Goal: Task Accomplishment & Management: Complete application form

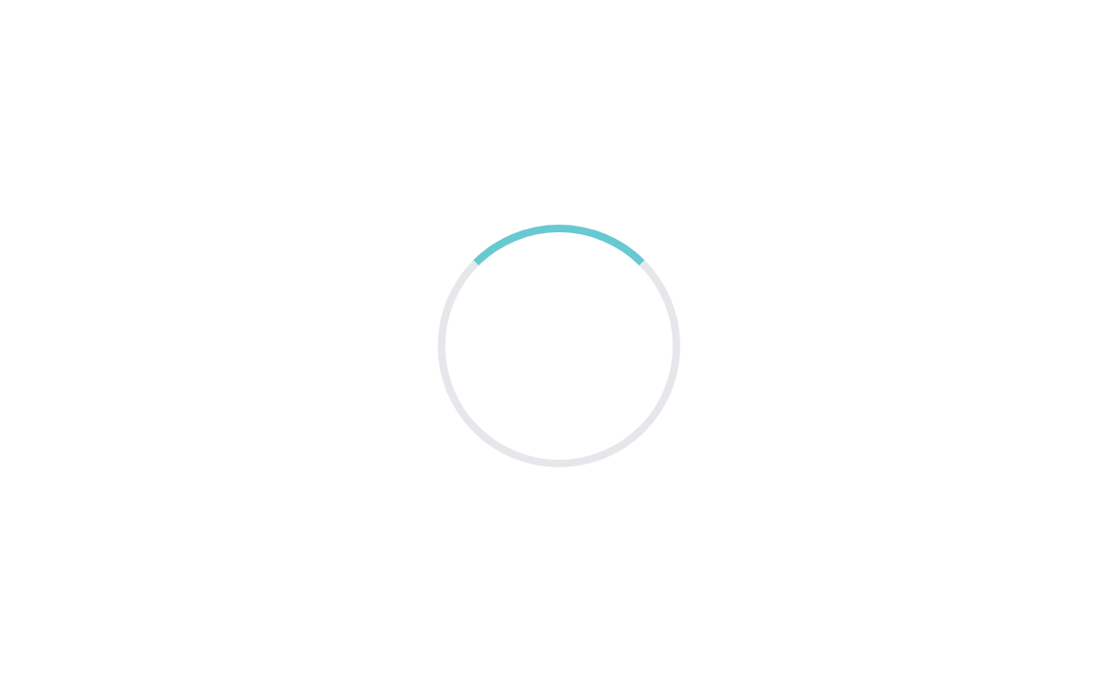
scroll to position [29, 0]
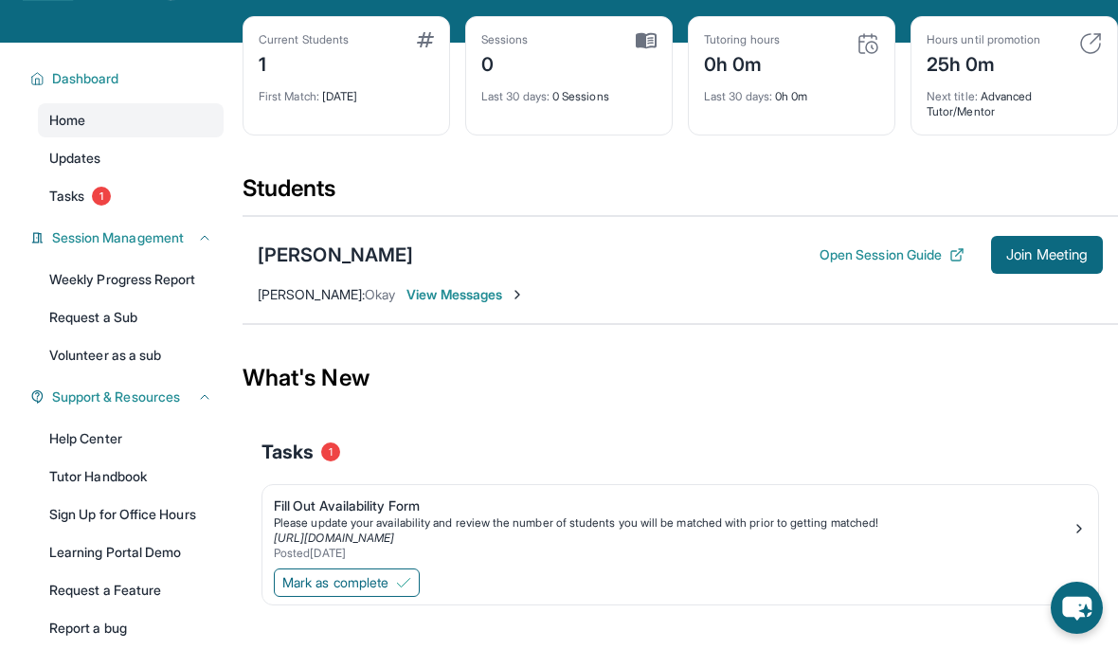
scroll to position [81, 0]
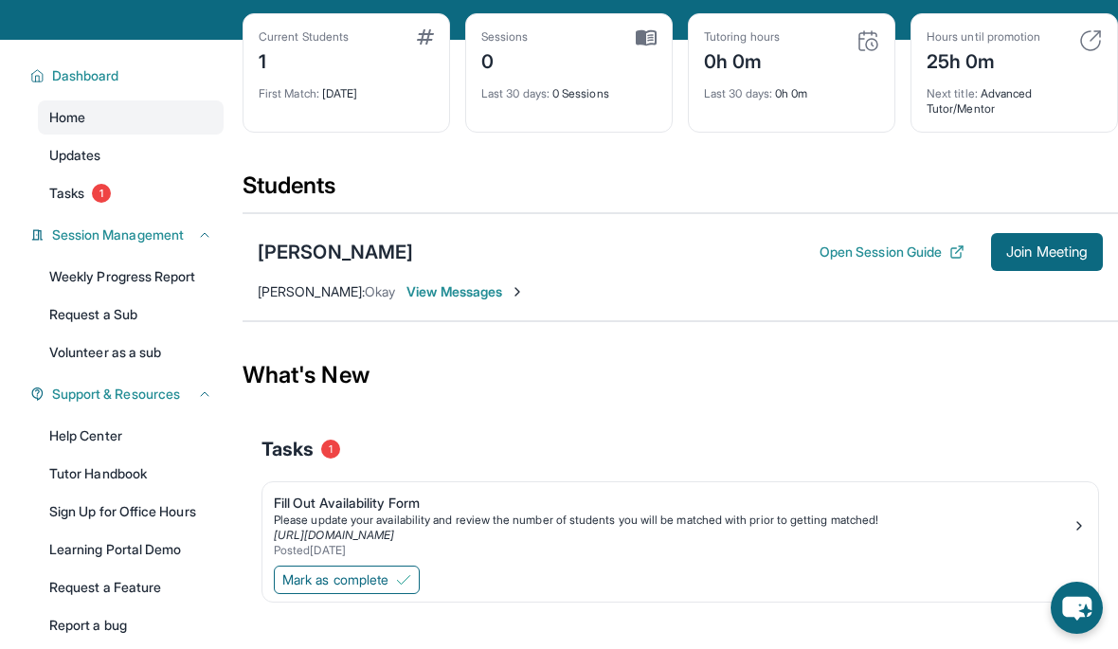
click at [481, 552] on div "Posted [DATE]" at bounding box center [673, 550] width 798 height 15
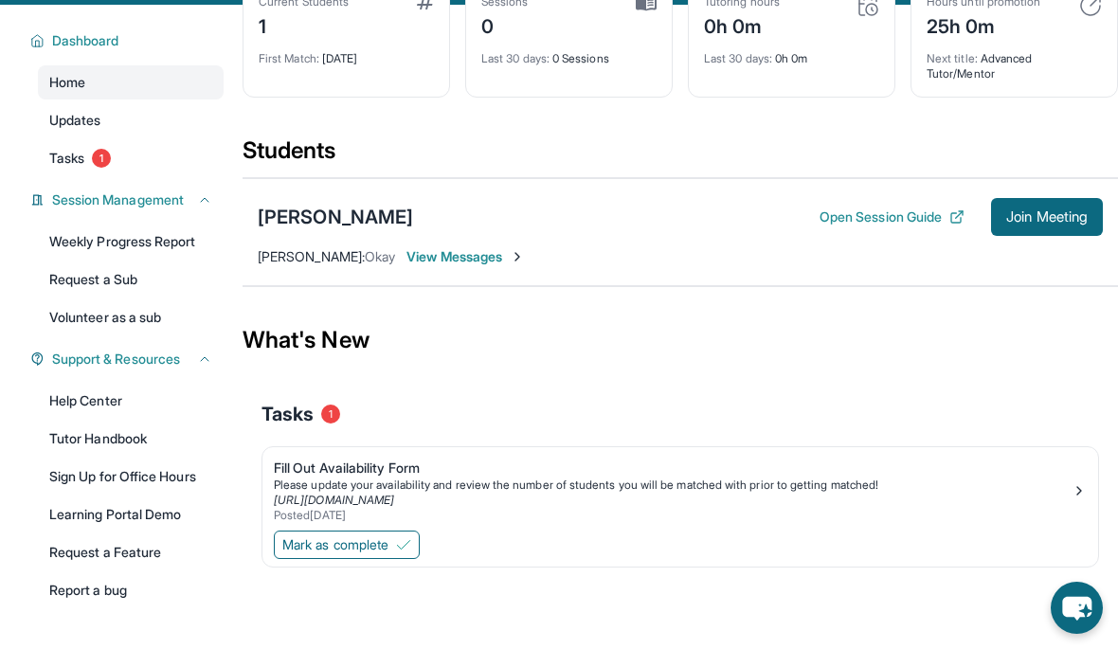
scroll to position [113, 0]
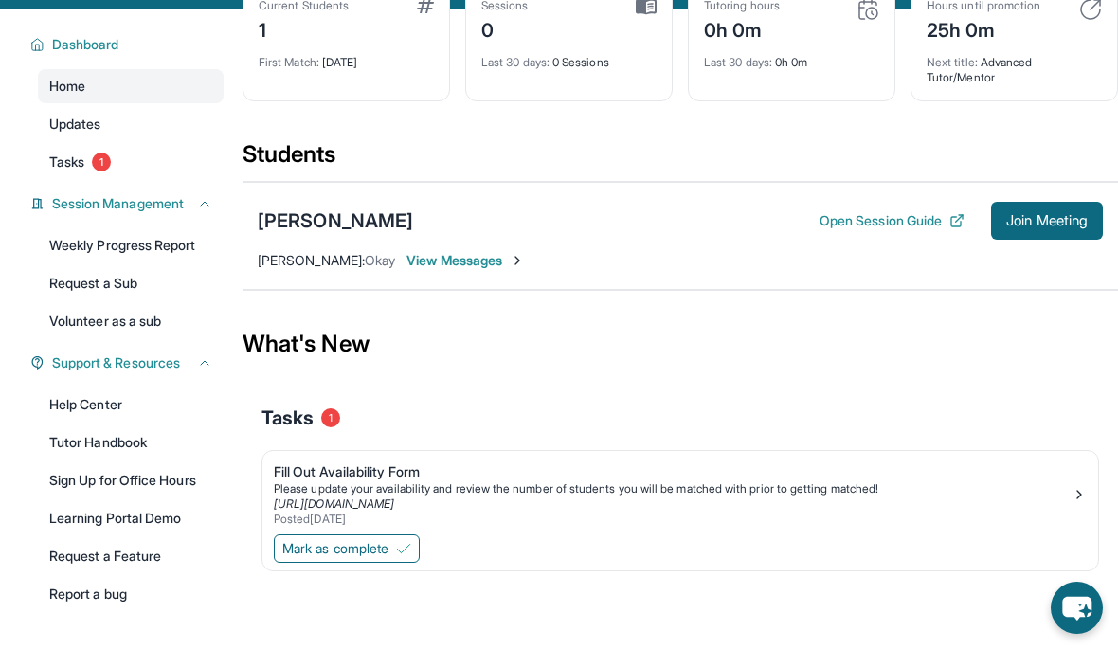
click at [403, 552] on img at bounding box center [403, 548] width 15 height 15
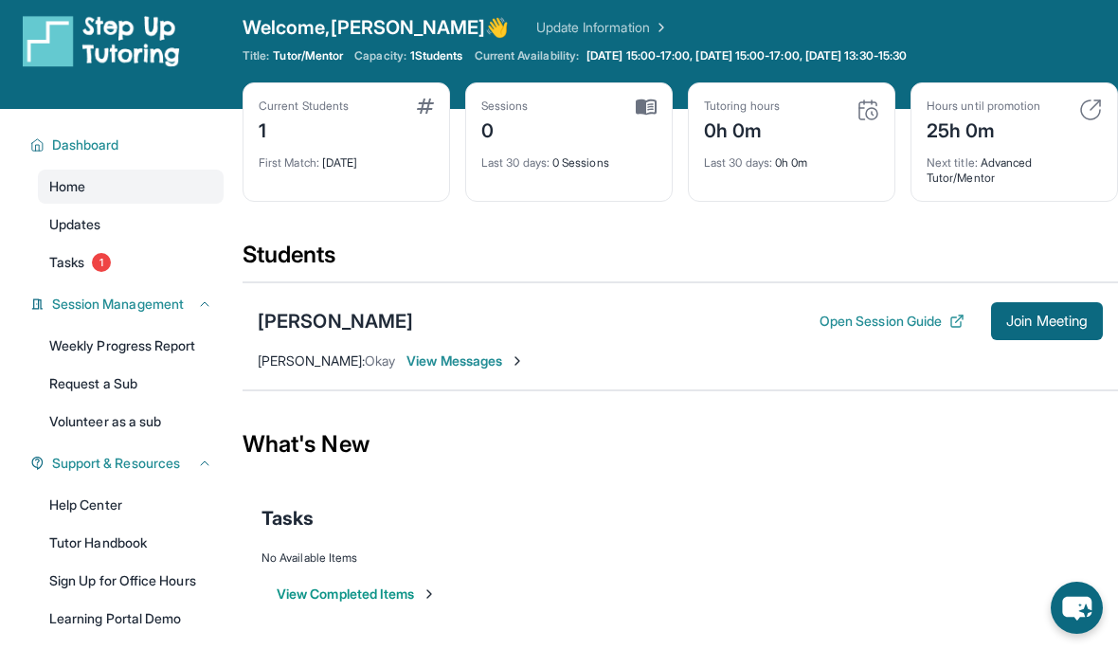
scroll to position [0, 0]
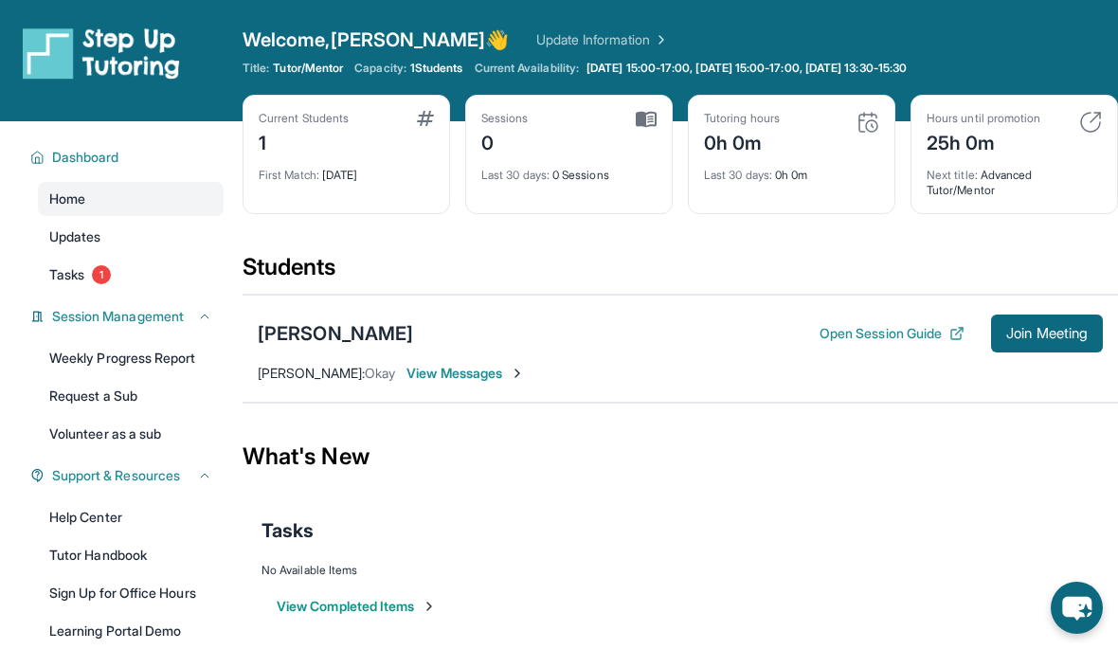
click at [88, 279] on link "Tasks 1" at bounding box center [131, 275] width 186 height 34
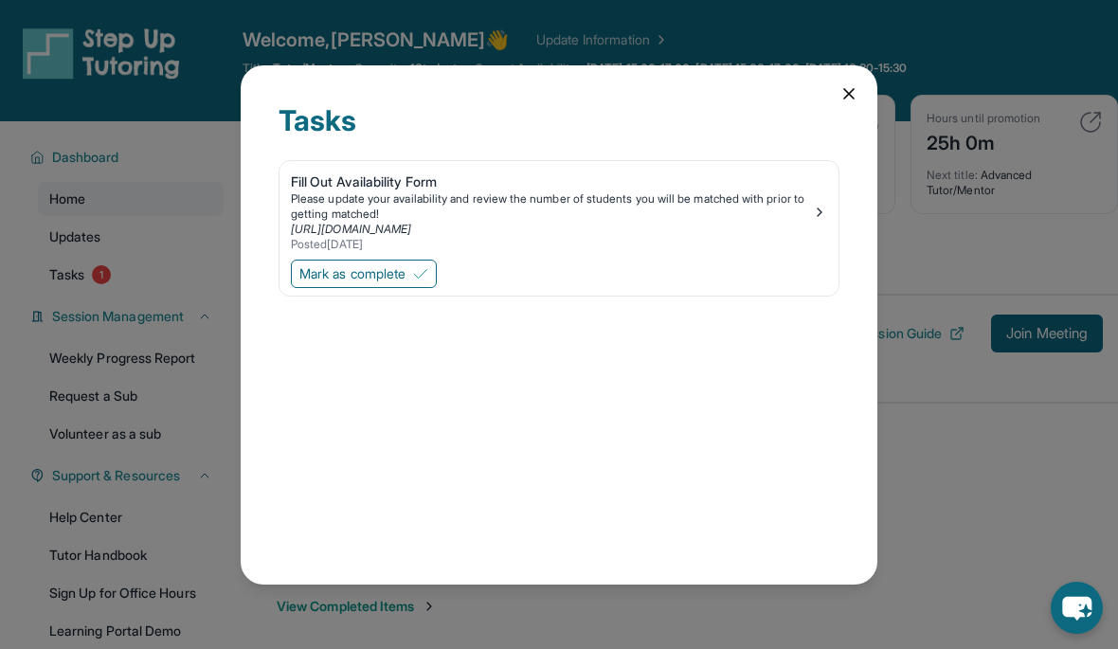
click at [404, 264] on span "Mark as complete" at bounding box center [352, 273] width 106 height 19
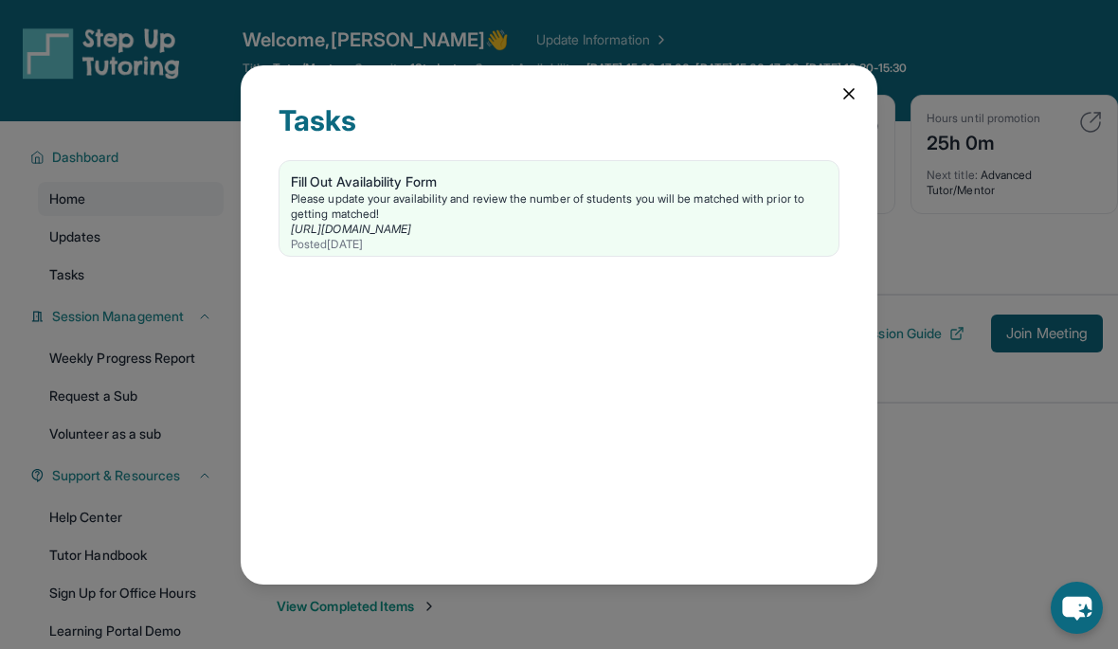
click at [847, 84] on icon at bounding box center [849, 93] width 19 height 19
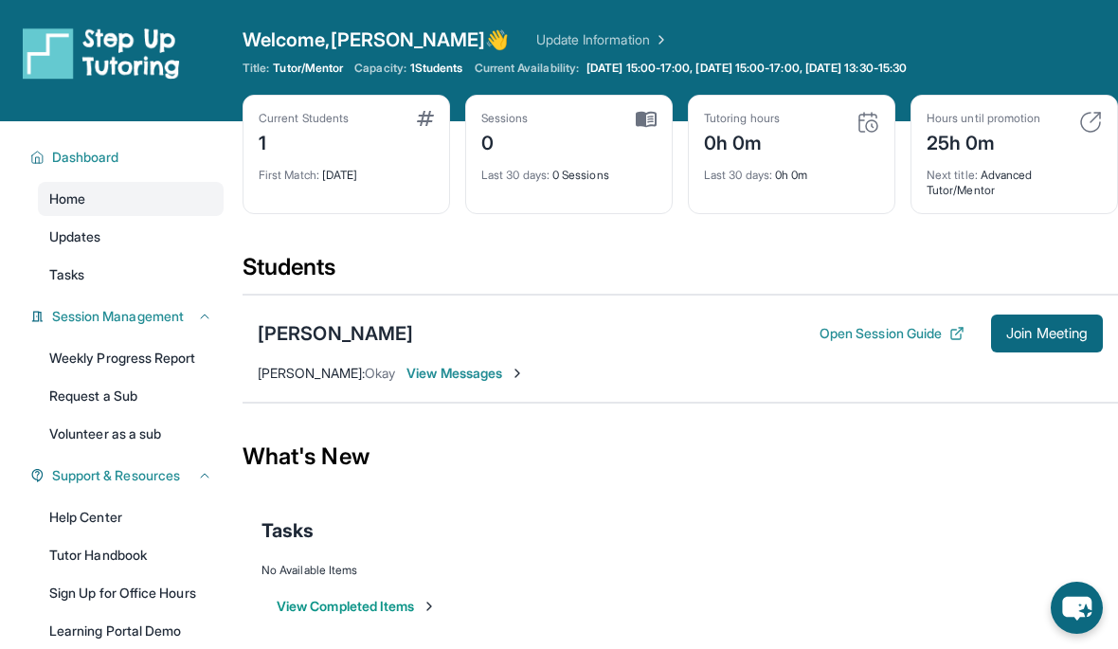
click at [115, 226] on link "Updates" at bounding box center [131, 237] width 186 height 34
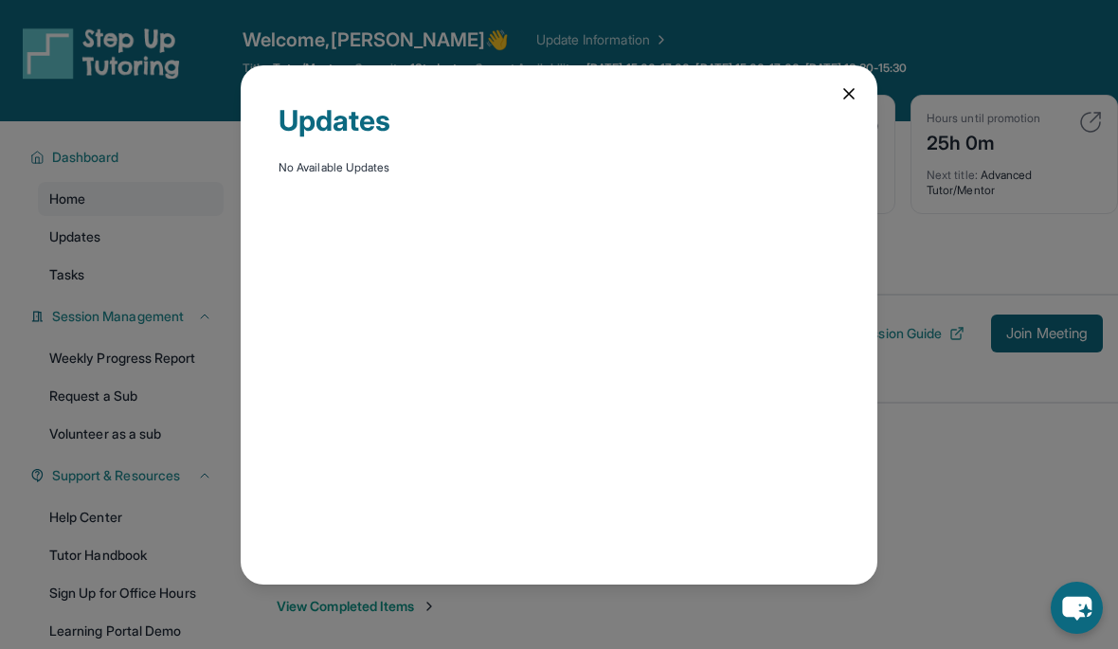
click at [115, 268] on div "Updates No Available Updates" at bounding box center [559, 324] width 1118 height 649
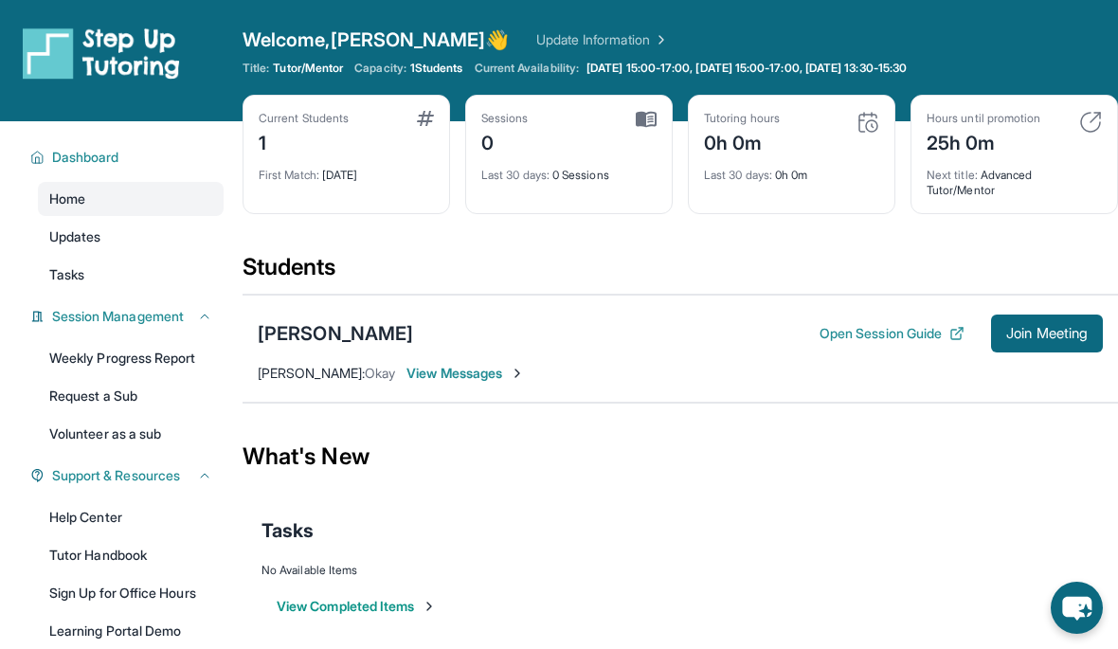
click at [453, 371] on span "View Messages" at bounding box center [466, 373] width 118 height 19
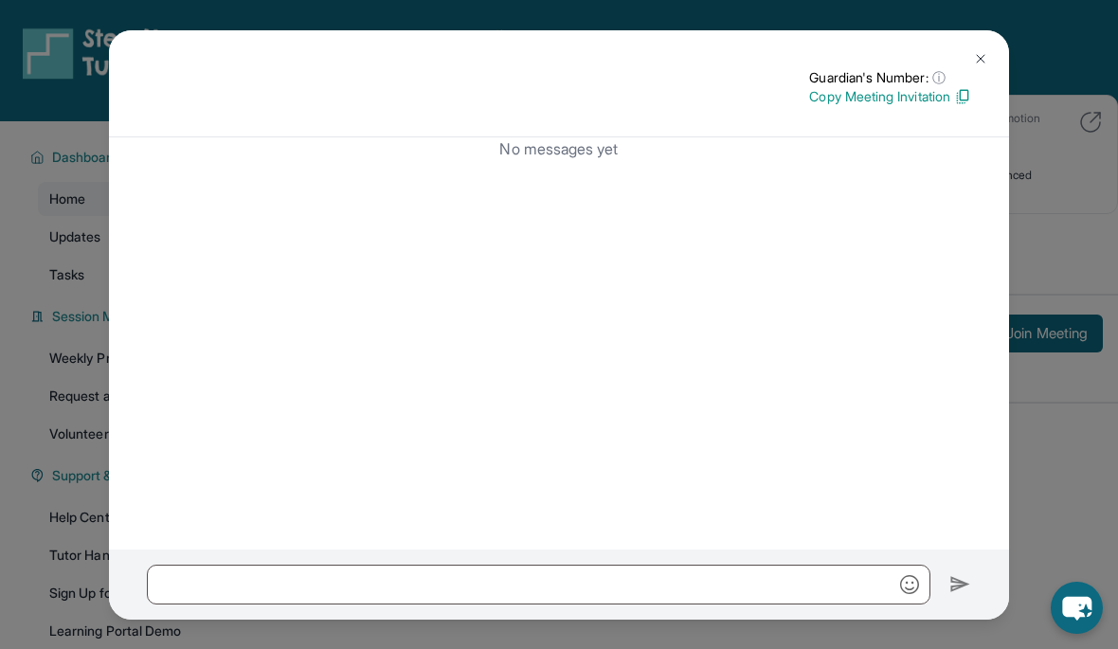
click at [982, 40] on button at bounding box center [981, 59] width 38 height 38
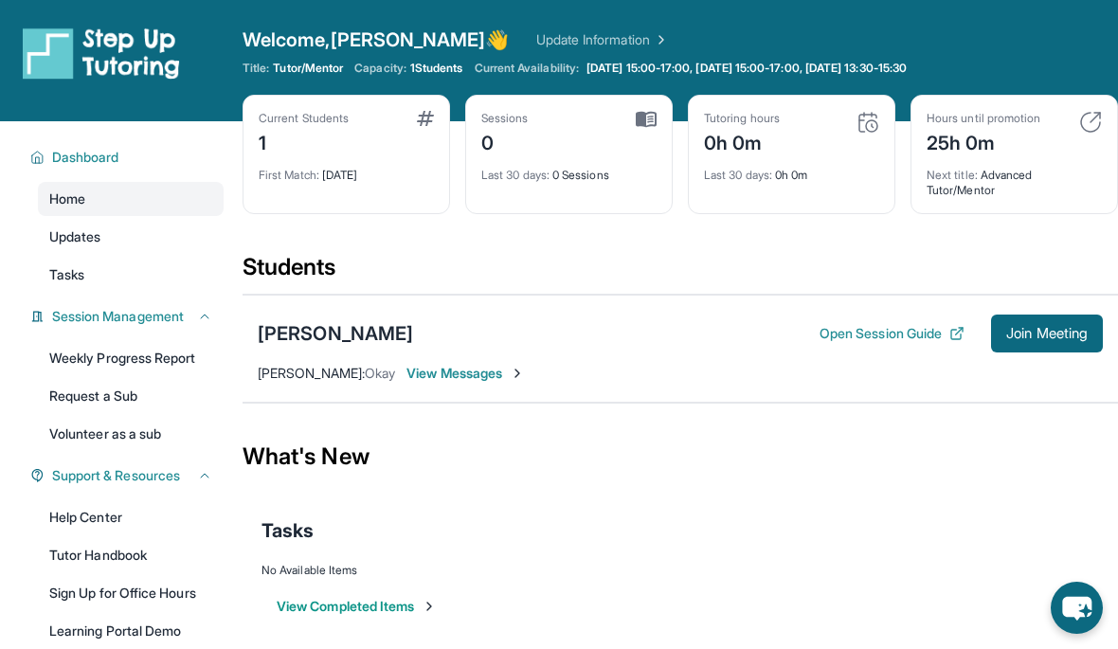
click at [951, 330] on icon at bounding box center [955, 334] width 9 height 9
